Goal: Task Accomplishment & Management: Manage account settings

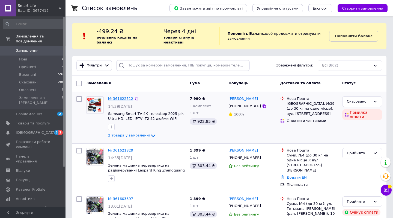
click at [119, 98] on link "№ 361622512" at bounding box center [120, 98] width 25 height 4
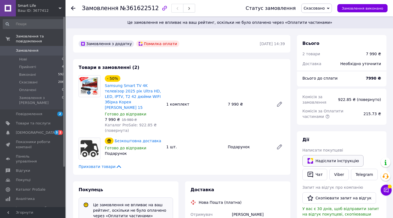
click at [326, 160] on button "Надіслати інструкцію" at bounding box center [333, 160] width 61 height 11
click at [33, 129] on link "[DEMOGRAPHIC_DATA] 3 2" at bounding box center [33, 132] width 67 height 9
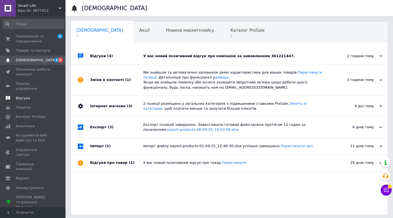
click at [26, 96] on span "Відгуки" at bounding box center [23, 98] width 14 height 5
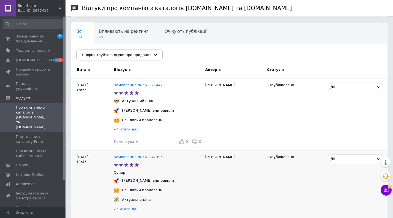
scroll to position [37, 0]
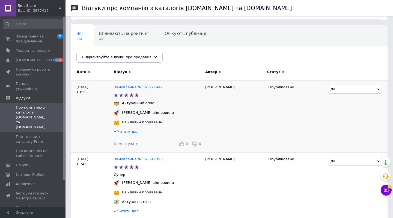
click at [118, 144] on span "Коментувати" at bounding box center [126, 143] width 25 height 4
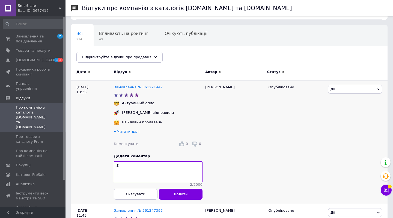
type textarea "l"
type textarea "дякуємо за ваш відгук"
click at [188, 195] on span "Додати" at bounding box center [181, 194] width 14 height 4
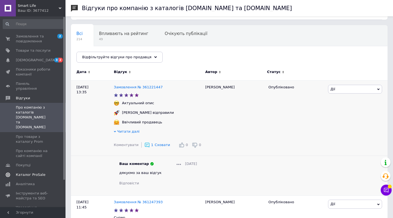
click at [39, 170] on link "Каталог ProSale" at bounding box center [33, 174] width 67 height 9
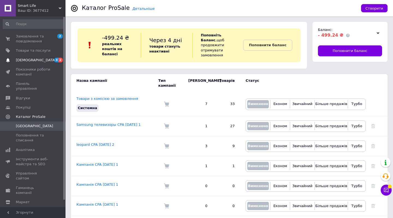
click at [33, 60] on span "[DEMOGRAPHIC_DATA]" at bounding box center [36, 60] width 40 height 5
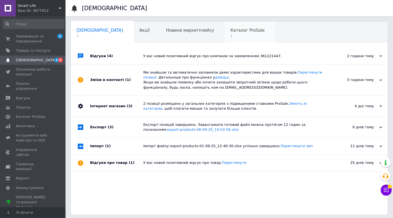
click at [231, 35] on span "3" at bounding box center [248, 36] width 34 height 4
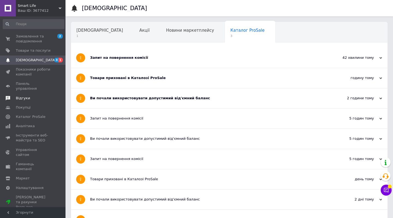
click at [26, 96] on span "Відгуки" at bounding box center [23, 98] width 14 height 5
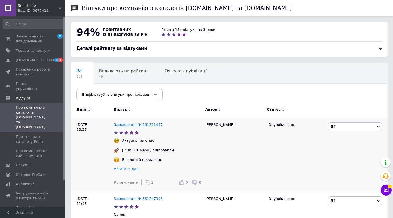
click at [136, 124] on link "Замовлення № 361221447" at bounding box center [138, 124] width 49 height 4
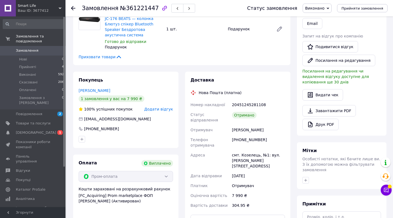
scroll to position [43, 0]
click at [163, 109] on span "Додати відгук" at bounding box center [158, 109] width 29 height 4
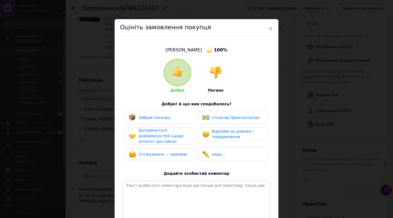
click at [151, 115] on span "Забрав посилку" at bounding box center [155, 117] width 32 height 4
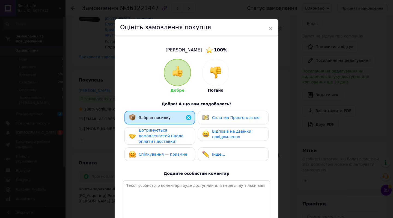
click at [155, 136] on span "Дотримується домовленостей (щодо оплати і доставки)" at bounding box center [161, 136] width 45 height 16
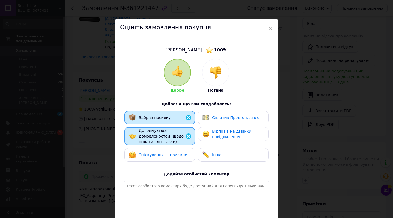
click at [162, 159] on div "Спілкування — приємне" at bounding box center [160, 155] width 71 height 14
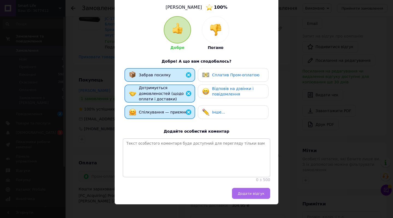
click at [258, 191] on span "Додати відгук" at bounding box center [251, 193] width 27 height 4
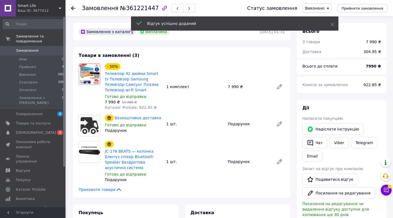
scroll to position [0, 0]
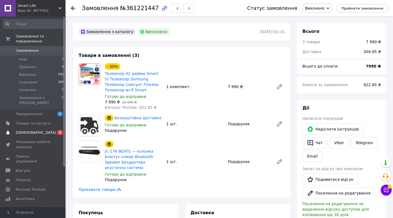
click at [39, 130] on span "[DEMOGRAPHIC_DATA]" at bounding box center [33, 132] width 35 height 5
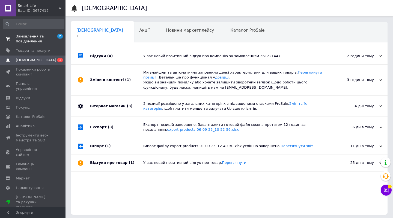
click at [30, 40] on span "Замовлення та повідомлення" at bounding box center [33, 39] width 35 height 10
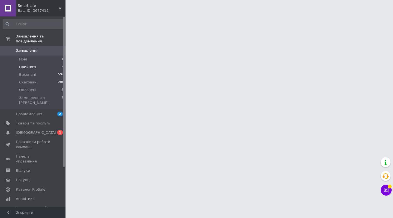
click at [31, 67] on span "Прийняті" at bounding box center [27, 66] width 17 height 5
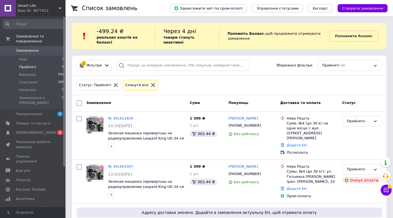
click at [151, 85] on icon at bounding box center [153, 85] width 4 height 4
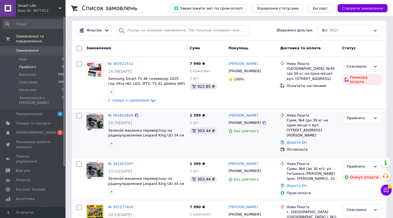
scroll to position [49, 0]
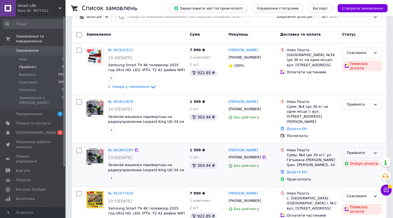
click at [376, 152] on icon at bounding box center [375, 153] width 3 height 2
click at [364, 169] on li "Скасовано" at bounding box center [362, 174] width 39 height 10
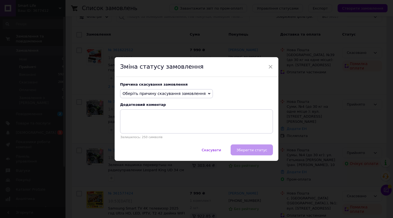
click at [167, 94] on span "Оберіть причину скасування замовлення" at bounding box center [164, 93] width 83 height 4
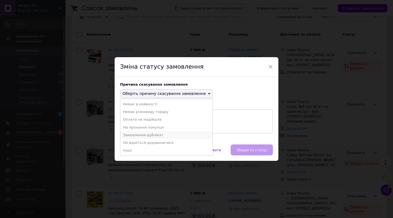
click at [164, 134] on li "Замовлення-дублікат" at bounding box center [166, 135] width 92 height 8
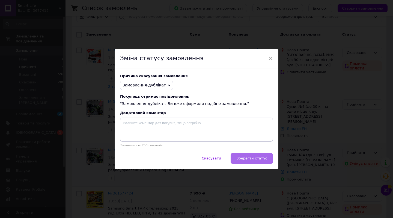
click at [249, 160] on span "Зберегти статус" at bounding box center [252, 158] width 31 height 4
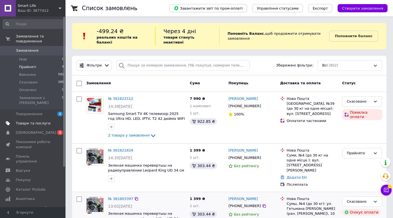
scroll to position [0, 0]
click at [37, 121] on span "Товари та послуги" at bounding box center [33, 123] width 35 height 5
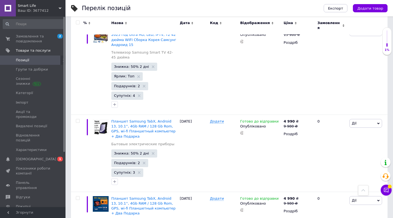
scroll to position [679, 0]
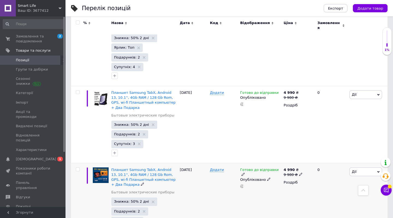
click at [78, 167] on input "checkbox" at bounding box center [78, 169] width 4 height 4
checkbox input "true"
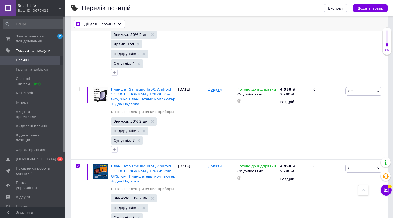
click at [109, 24] on span "Дії для 1 позиція" at bounding box center [99, 24] width 31 height 5
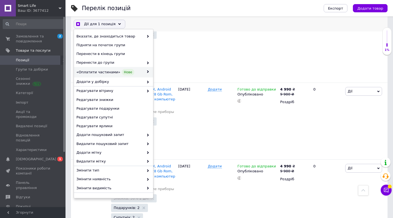
click at [115, 71] on span "«Оплатити частинами» Нове" at bounding box center [109, 72] width 67 height 7
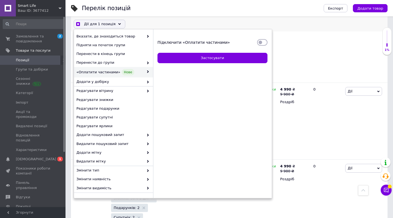
checkbox input "true"
click at [264, 42] on input "Підключити «Оплатити частинами»" at bounding box center [262, 42] width 10 height 5
checkbox input "true"
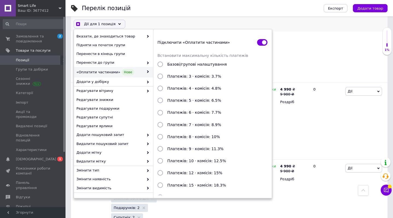
checkbox input "true"
click at [215, 76] on span "Платежів: 3 · комісія: 3.7%" at bounding box center [194, 76] width 54 height 4
click at [163, 76] on input "Платежів: 3 · комісія: 3.7%" at bounding box center [160, 75] width 5 height 5
radio input "true"
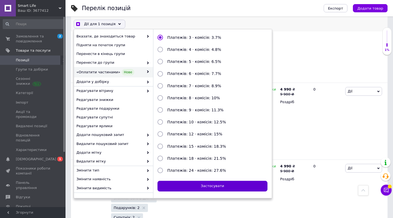
scroll to position [39, 0]
checkbox input "true"
click at [230, 187] on button "Застосувати" at bounding box center [213, 186] width 110 height 11
checkbox input "false"
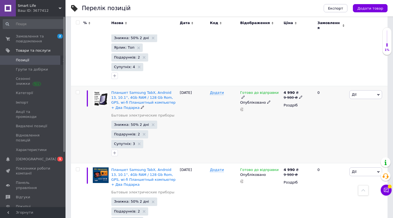
click at [78, 90] on input "checkbox" at bounding box center [78, 92] width 4 height 4
checkbox input "true"
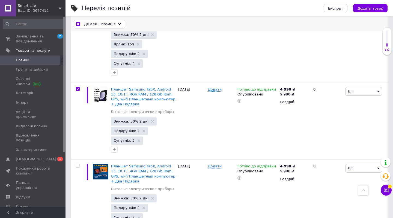
click at [104, 22] on span "Дії для 1 позиція" at bounding box center [99, 24] width 31 height 5
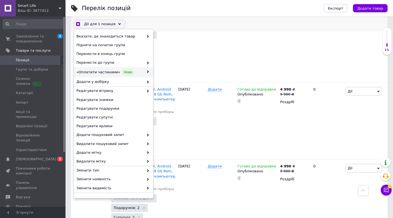
click at [122, 73] on span "Нове" at bounding box center [128, 72] width 13 height 7
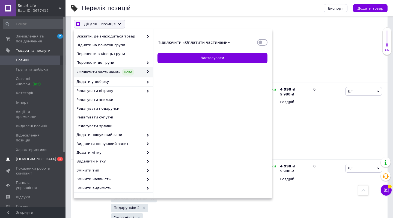
checkbox input "true"
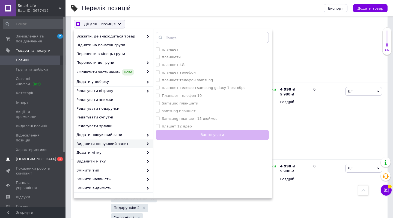
click at [36, 156] on span "[DEMOGRAPHIC_DATA]" at bounding box center [36, 158] width 40 height 5
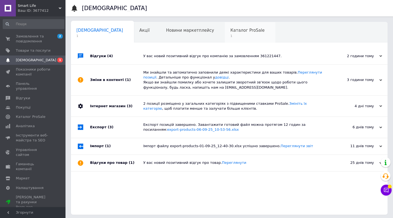
click at [231, 29] on span "Каталог ProSale" at bounding box center [248, 30] width 34 height 5
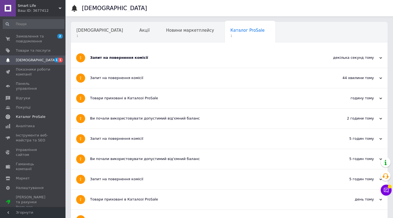
click at [34, 114] on span "Каталог ProSale" at bounding box center [30, 116] width 29 height 5
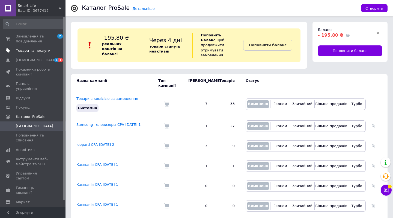
click at [26, 50] on span "Товари та послуги" at bounding box center [33, 50] width 35 height 5
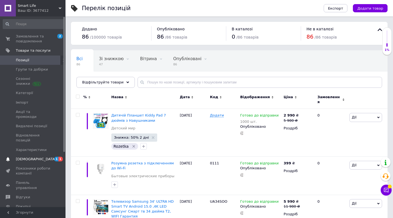
click at [30, 156] on span "[DEMOGRAPHIC_DATA]" at bounding box center [36, 158] width 40 height 5
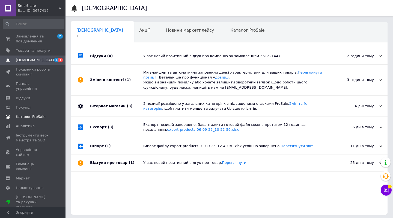
click at [35, 114] on span "Каталог ProSale" at bounding box center [30, 116] width 29 height 5
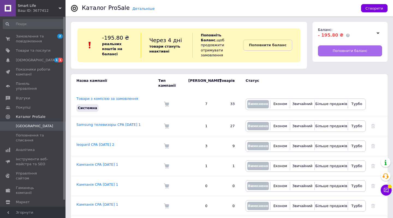
click at [340, 51] on span "Поповнити баланс" at bounding box center [350, 50] width 35 height 5
